Goal: Use online tool/utility: Utilize a website feature to perform a specific function

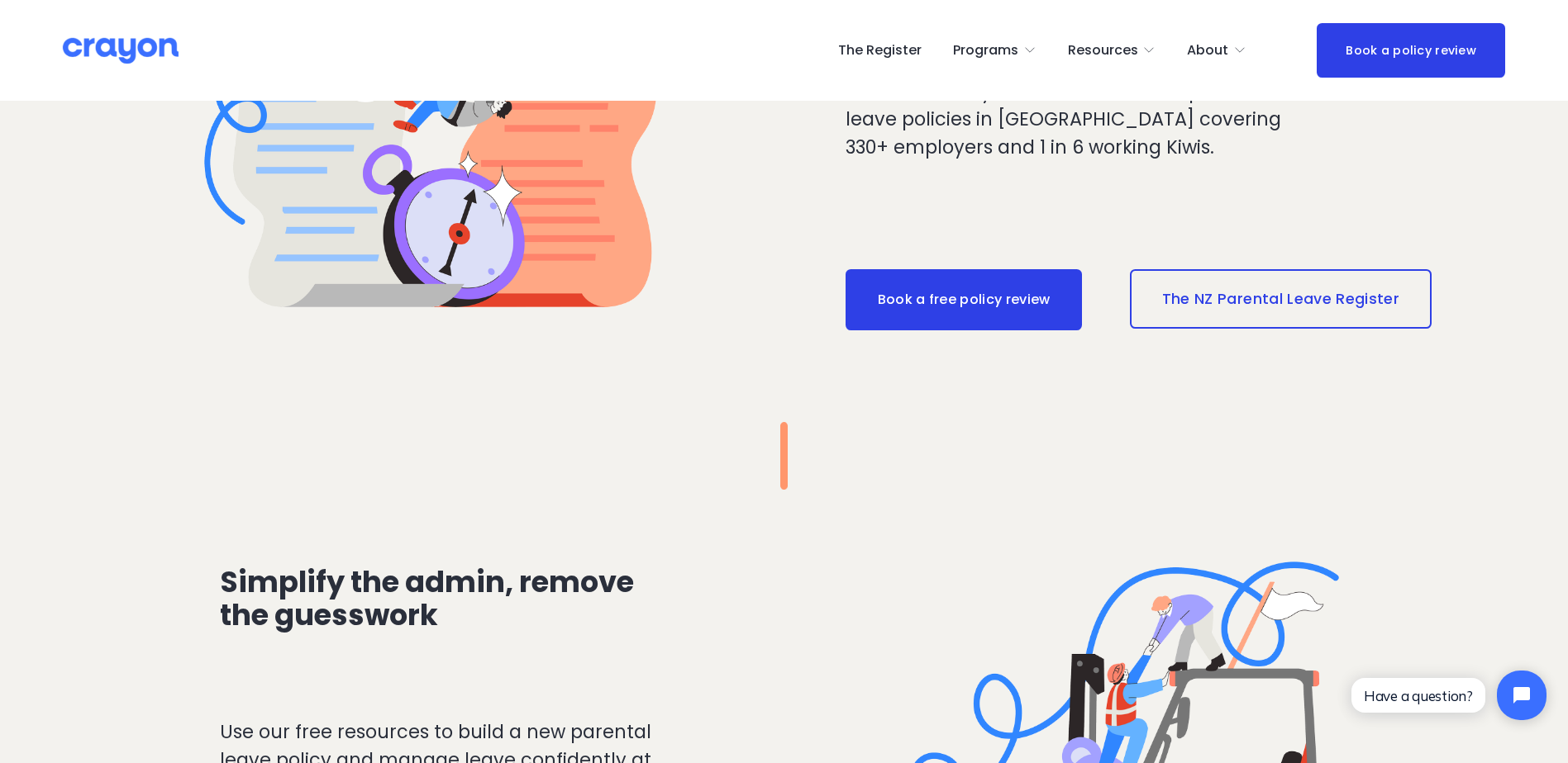
scroll to position [1773, 0]
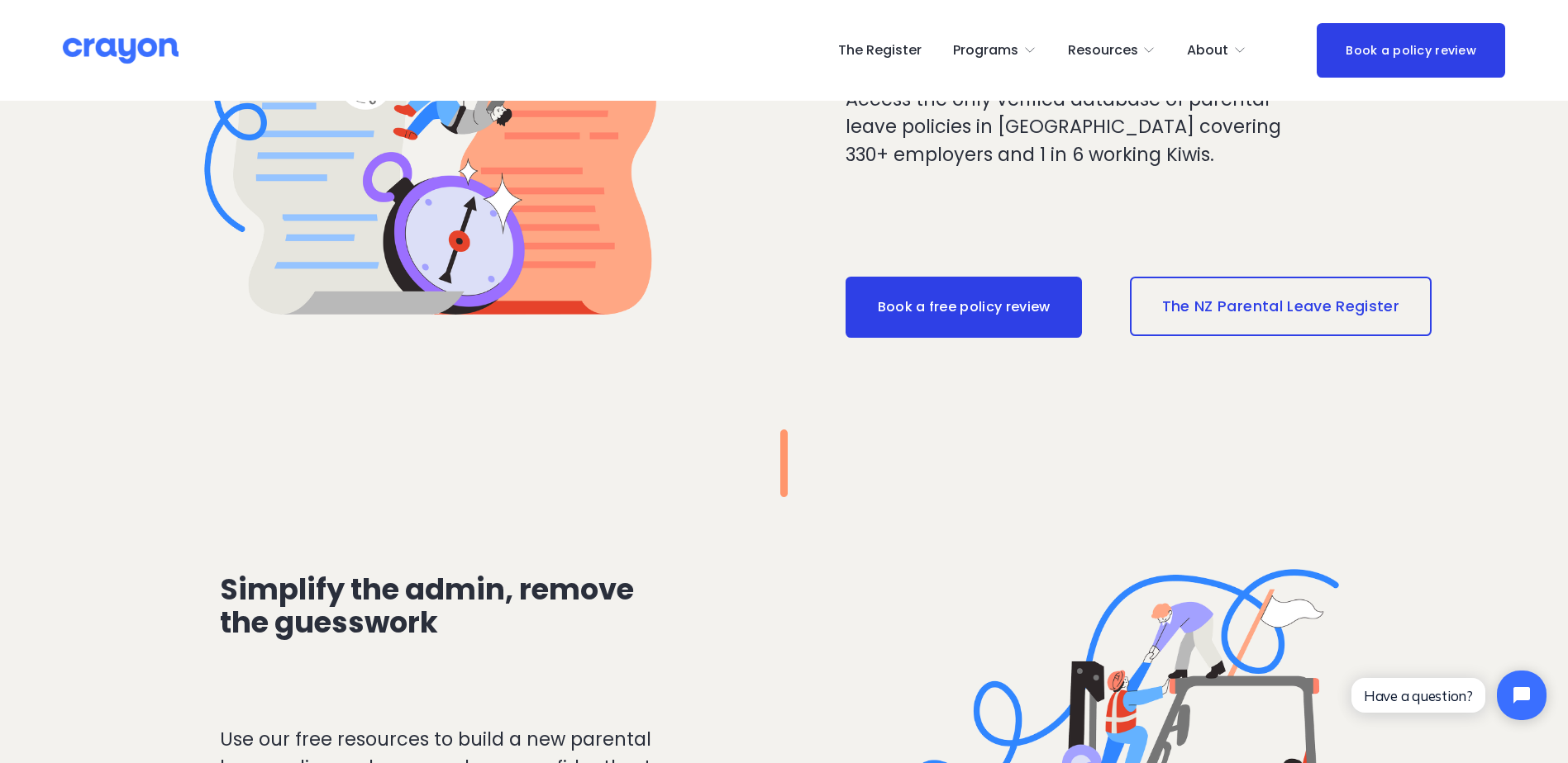
click at [0, 0] on span "Employer hub" at bounding box center [0, 0] width 0 height 0
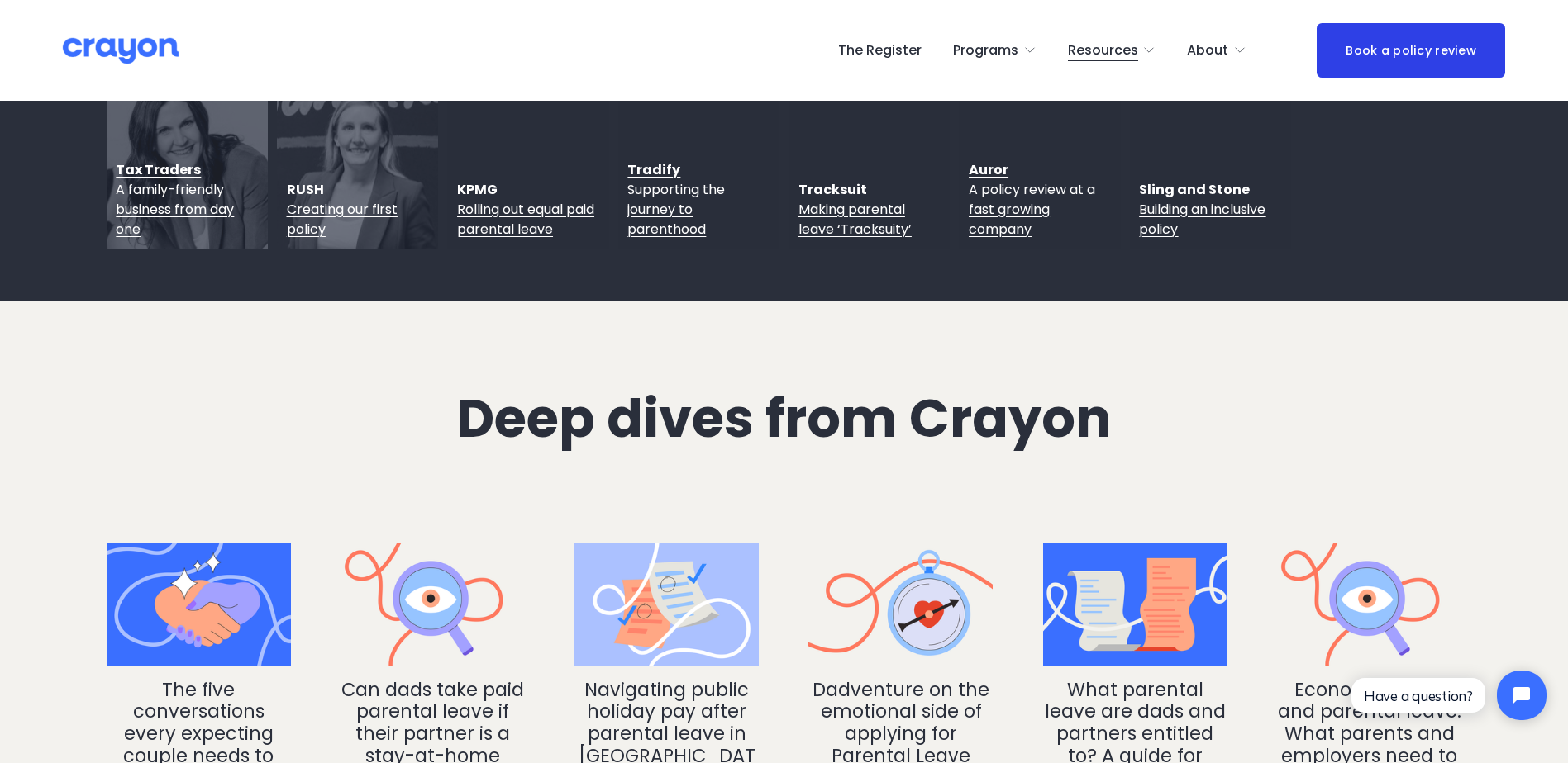
scroll to position [1983, 0]
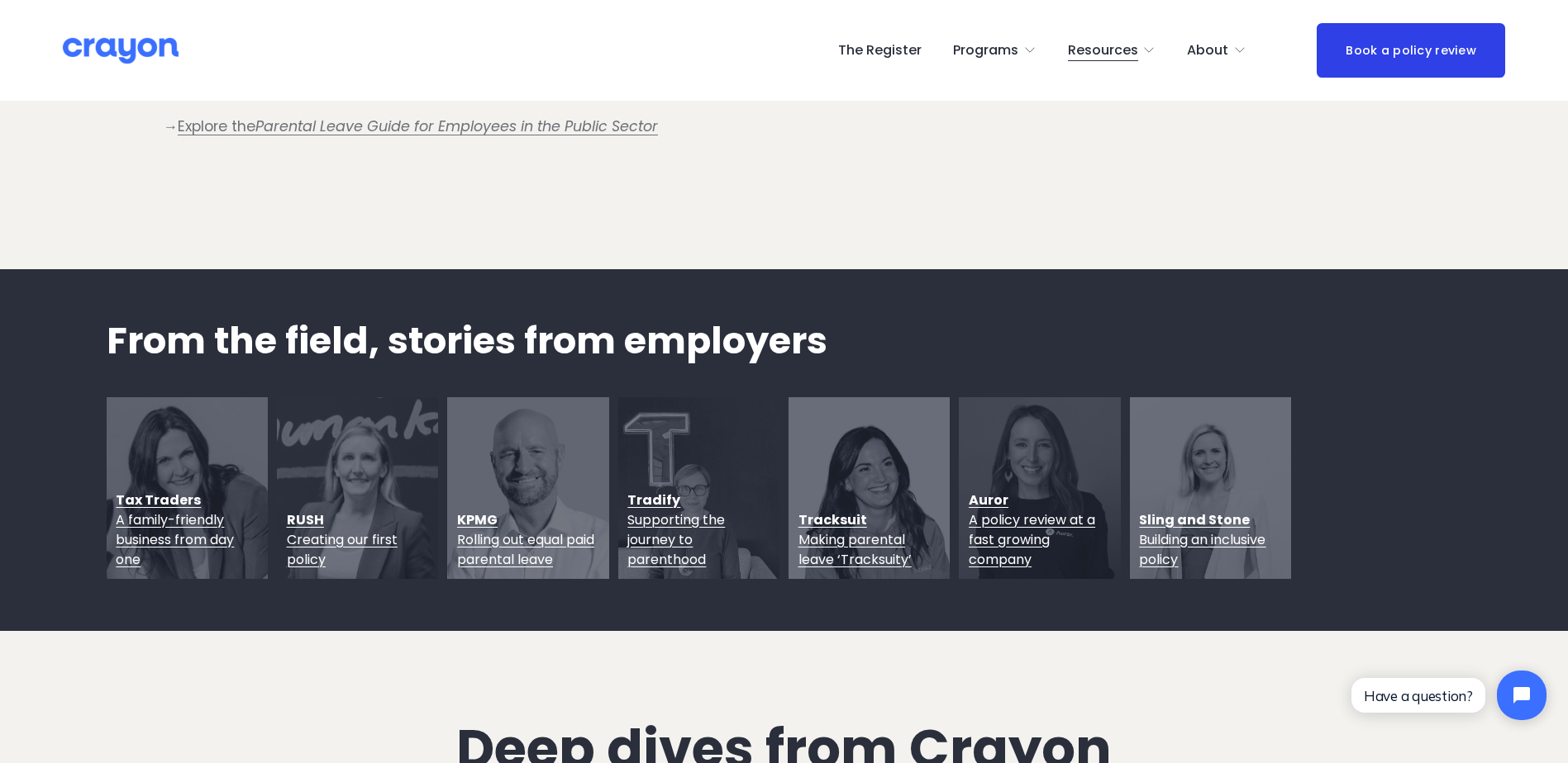
click at [0, 0] on span "About Us" at bounding box center [0, 0] width 0 height 0
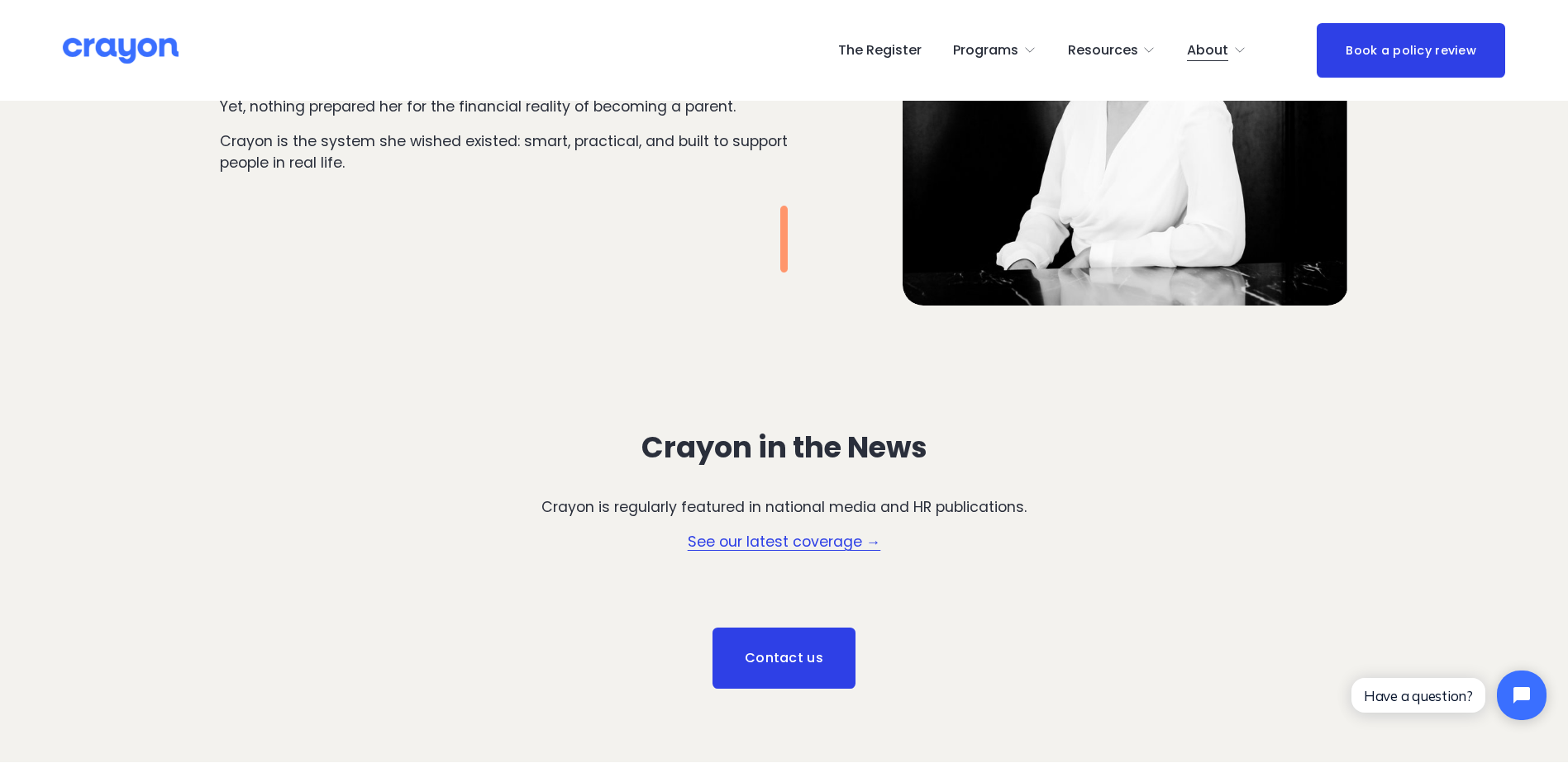
scroll to position [2478, 0]
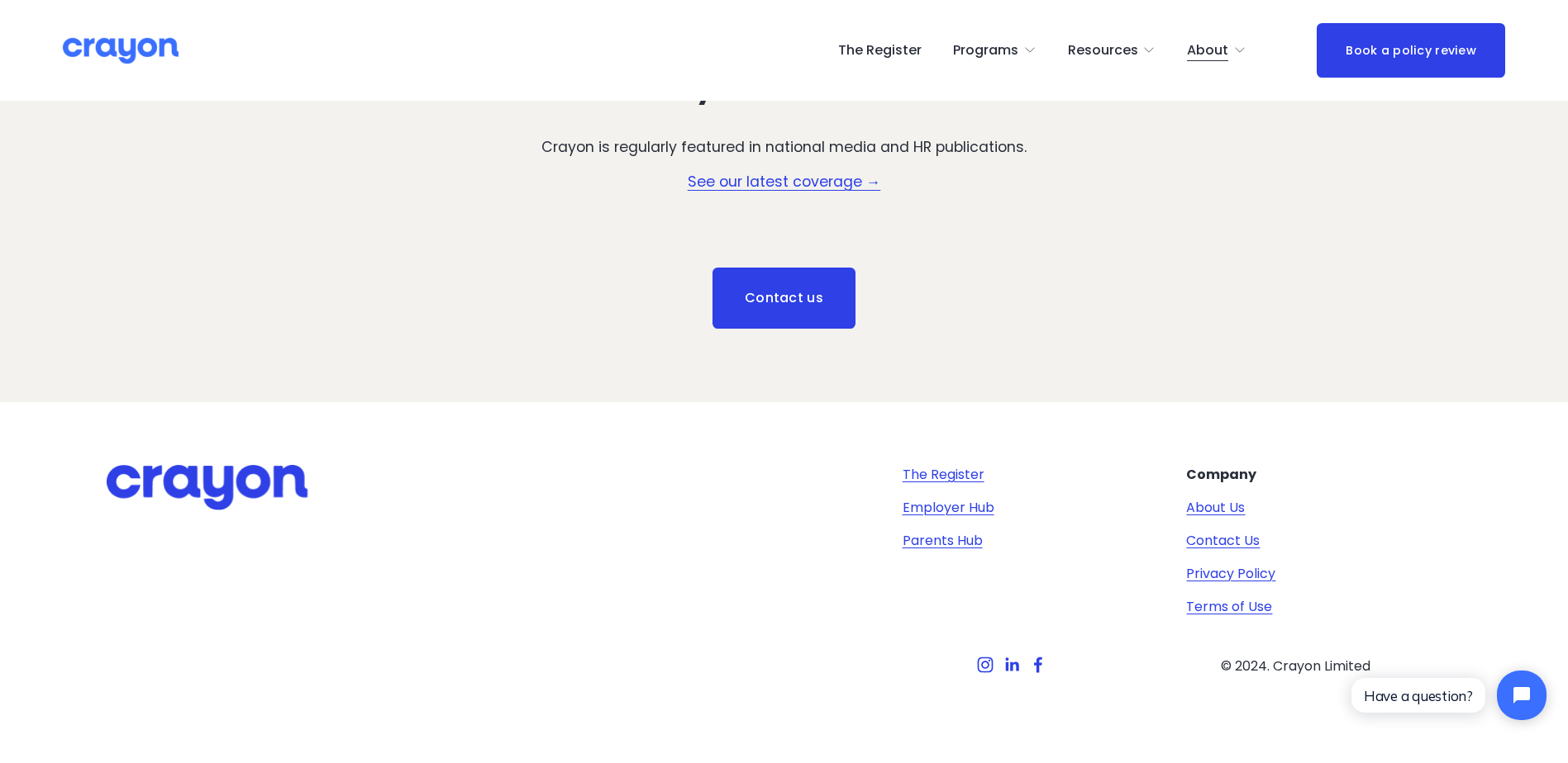
click at [785, 297] on link "Contact us" at bounding box center [784, 298] width 143 height 61
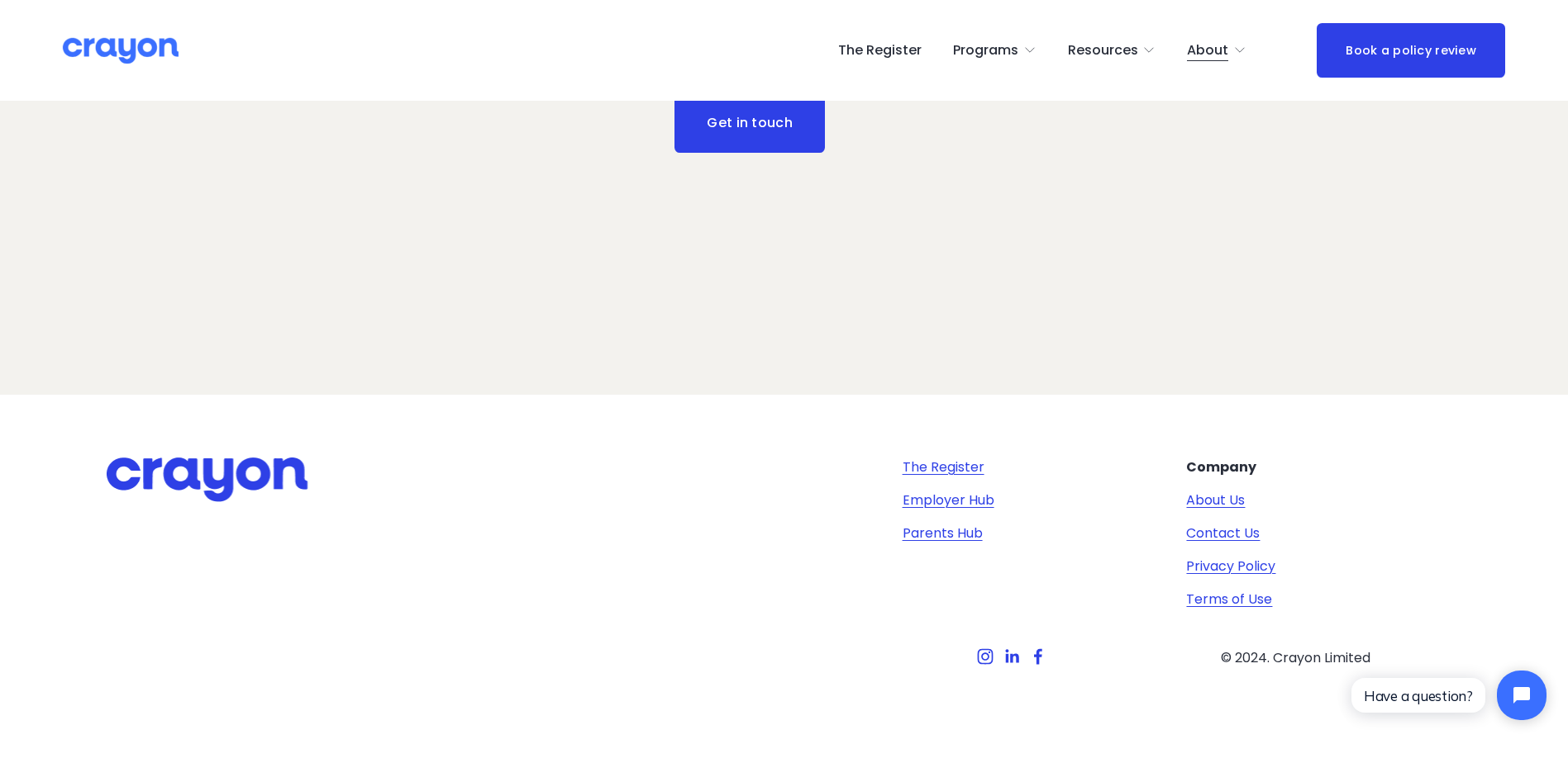
scroll to position [544, 0]
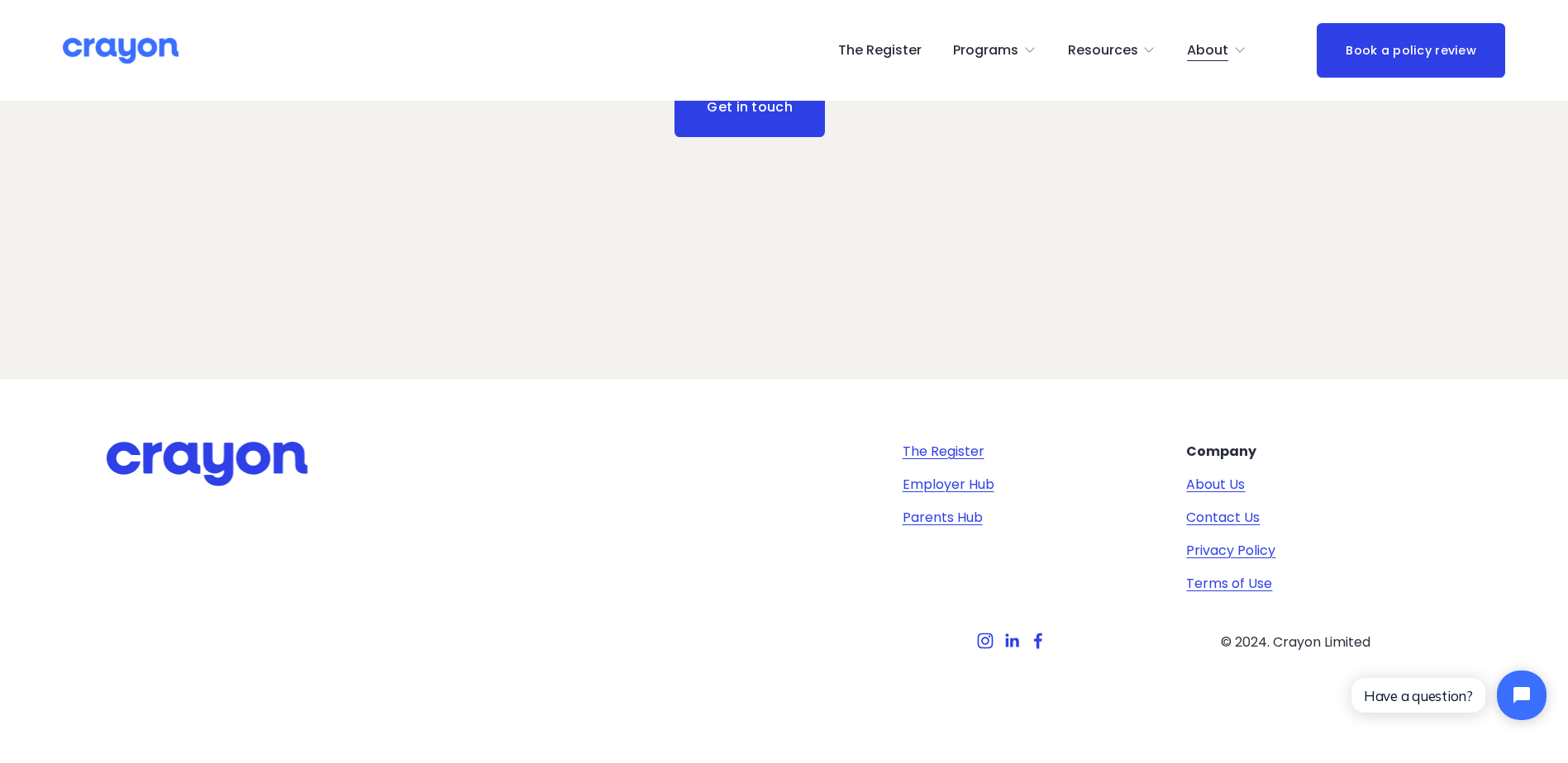
click at [958, 485] on link "Employer Hub" at bounding box center [948, 485] width 92 height 20
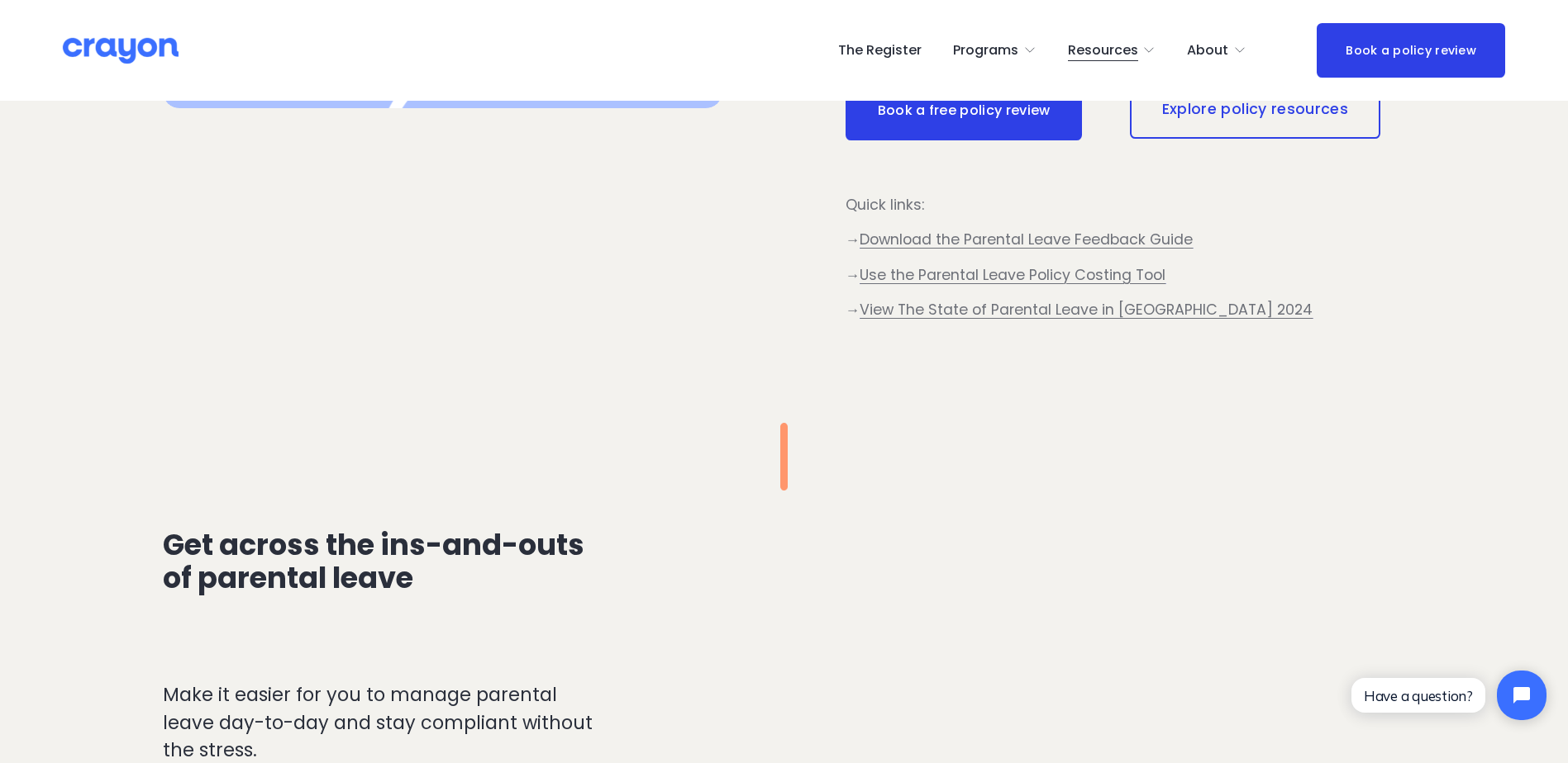
scroll to position [991, 0]
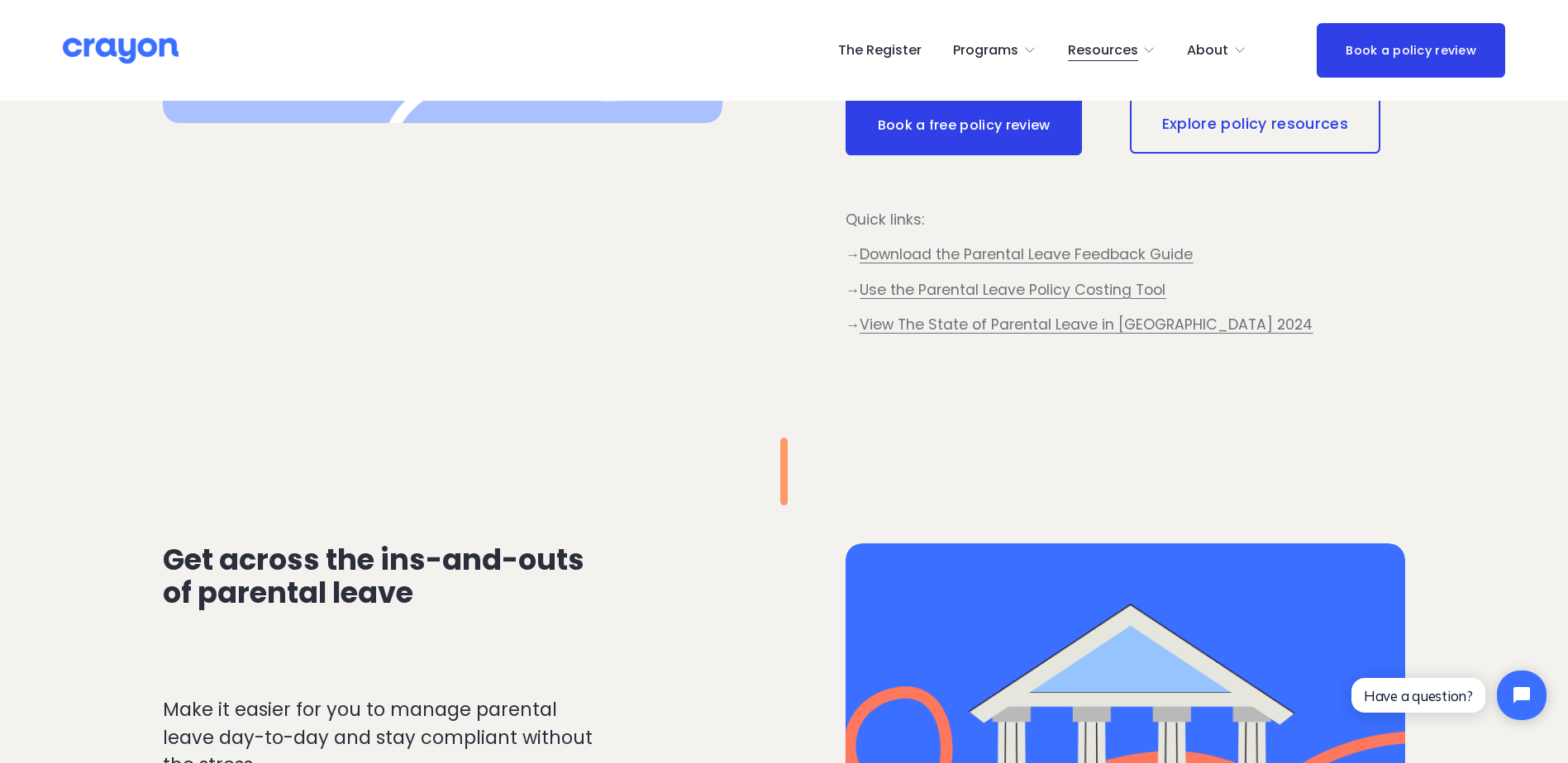
click at [1026, 289] on span "Use the Parental Leave Policy Costing Tool" at bounding box center [1012, 289] width 306 height 20
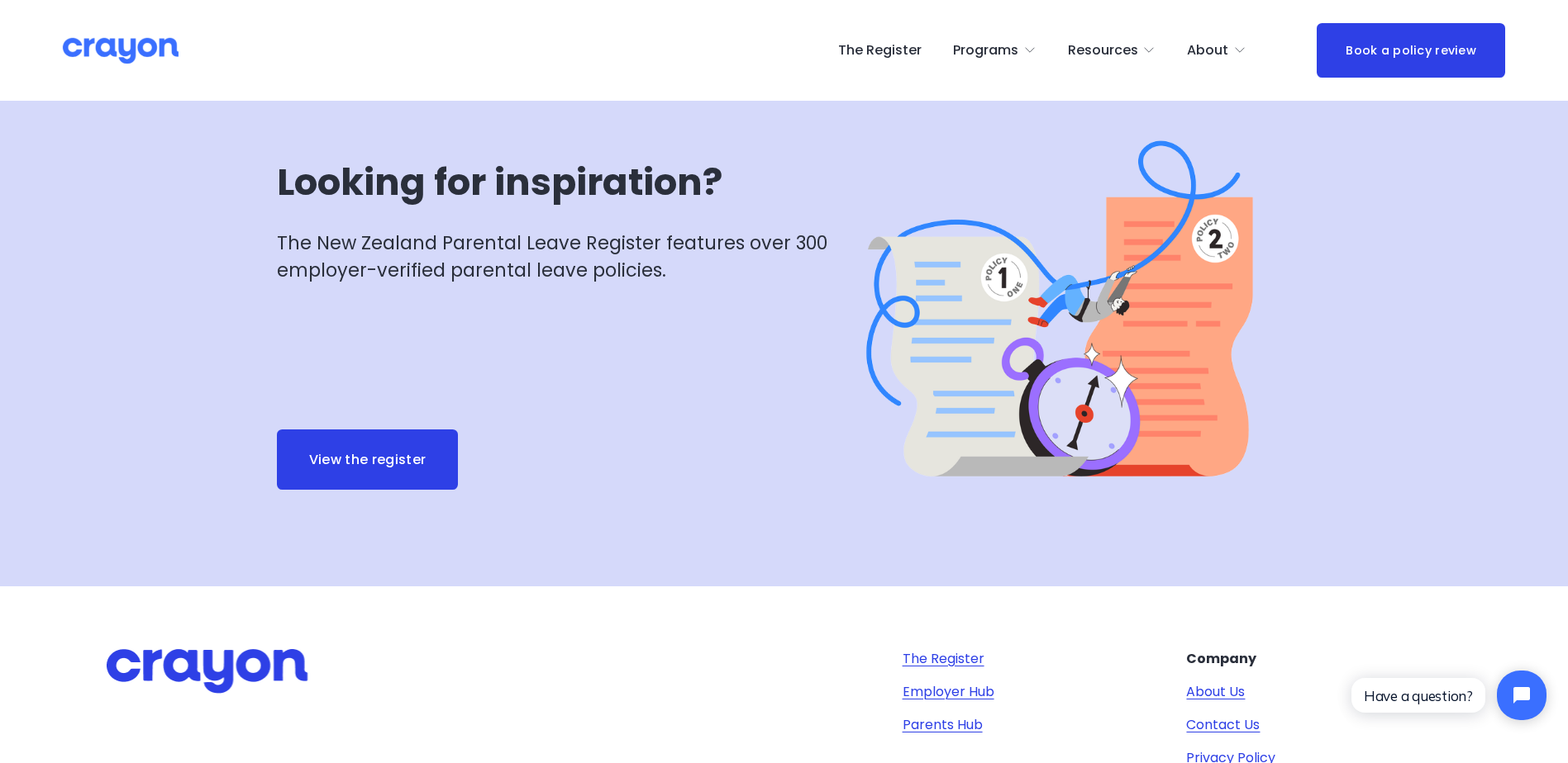
scroll to position [2561, 0]
